Goal: Task Accomplishment & Management: Use online tool/utility

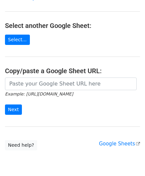
scroll to position [67, 0]
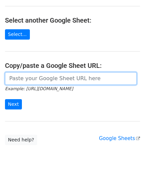
click at [41, 78] on input "url" at bounding box center [71, 78] width 132 height 13
paste input "https://docs.google.com/spreadsheets/d/1dWL4ffJJ4_Wf28cn8KlR__FJ1qufzlbaGpLuu18…"
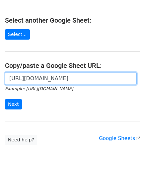
scroll to position [0, 132]
type input "https://docs.google.com/spreadsheets/d/1dWL4ffJJ4_Wf28cn8KlR__FJ1qufzlbaGpLuu18…"
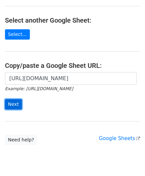
click at [16, 104] on input "Next" at bounding box center [13, 104] width 17 height 10
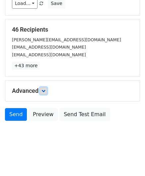
click at [47, 92] on link at bounding box center [43, 90] width 7 height 7
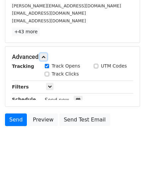
scroll to position [123, 0]
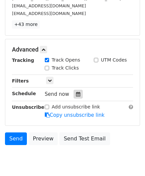
click at [76, 94] on icon at bounding box center [78, 94] width 4 height 5
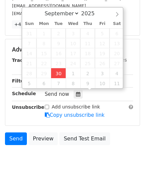
type input "[DATE] 13:53"
type input "01"
type input "53"
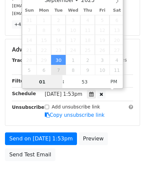
paste input "4"
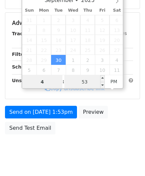
type input "4"
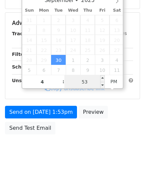
type input "[DATE] 16:53"
type input "04"
click at [90, 80] on input "53" at bounding box center [85, 81] width 41 height 13
type input "0"
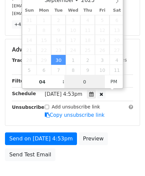
type input "00"
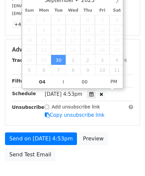
type input "[DATE] 16:00"
click at [141, 135] on div "Send on [DATE] 4:53pm Preview Send Test Email" at bounding box center [72, 148] width 145 height 32
